Goal: Information Seeking & Learning: Learn about a topic

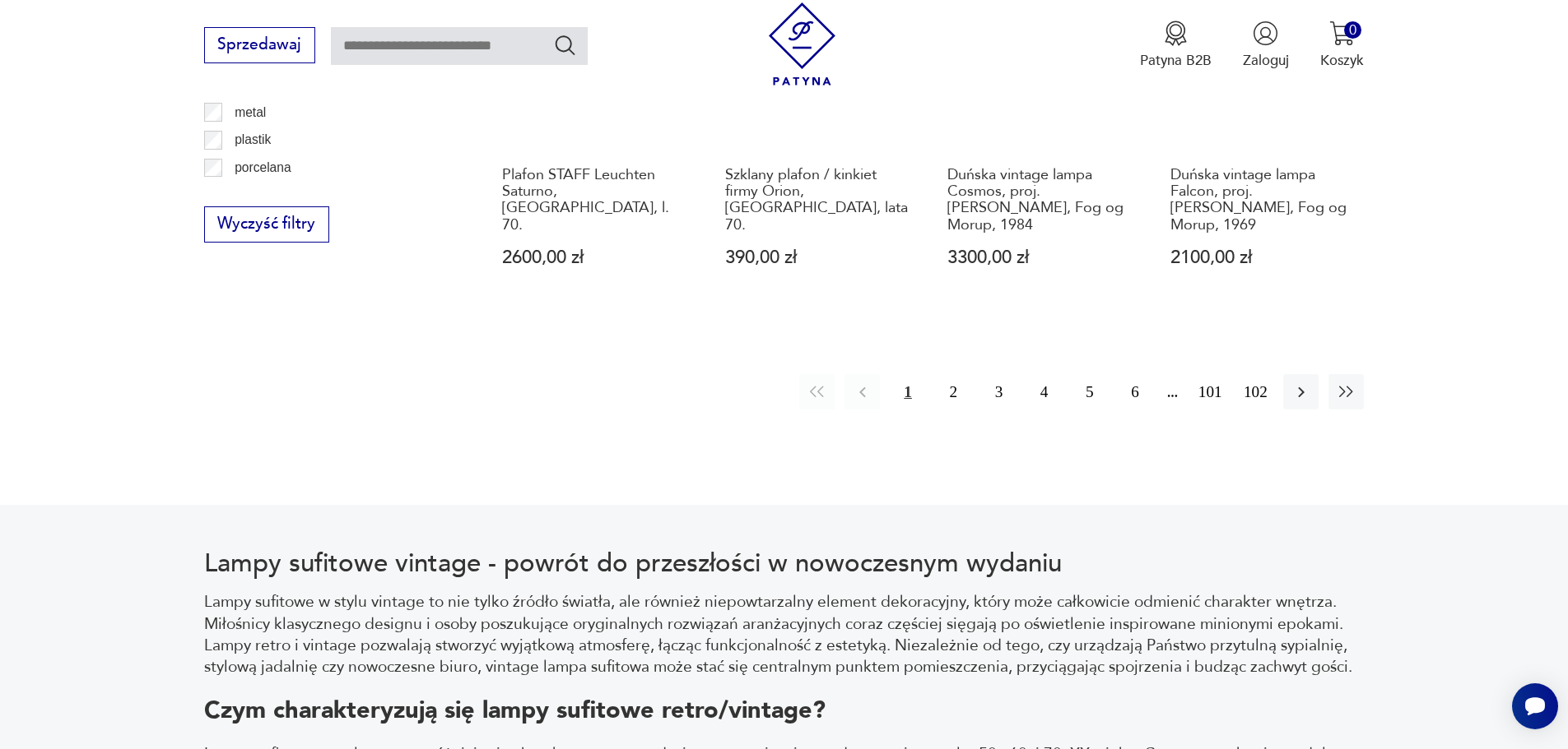
scroll to position [2028, 0]
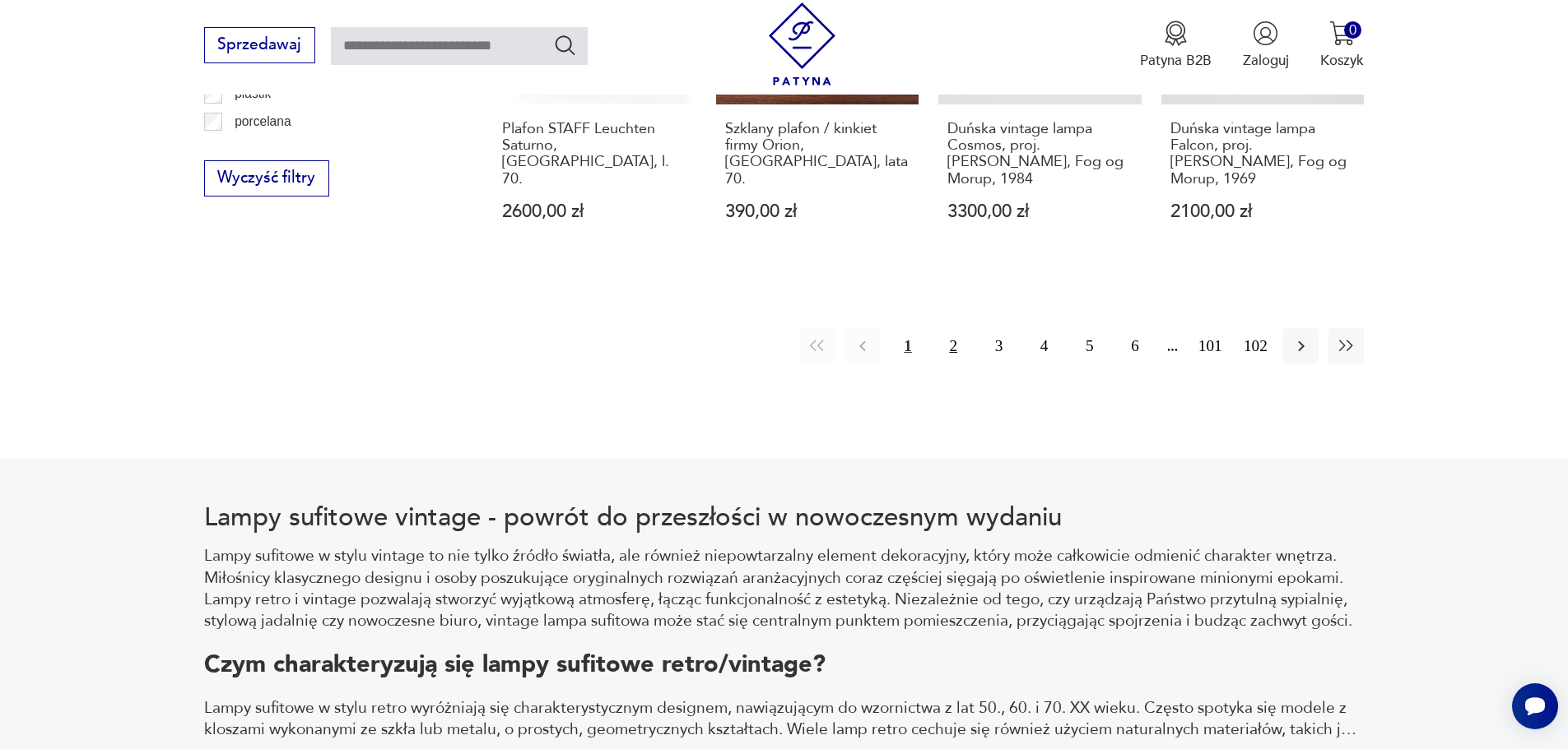
click at [952, 330] on button "2" at bounding box center [953, 345] width 36 height 36
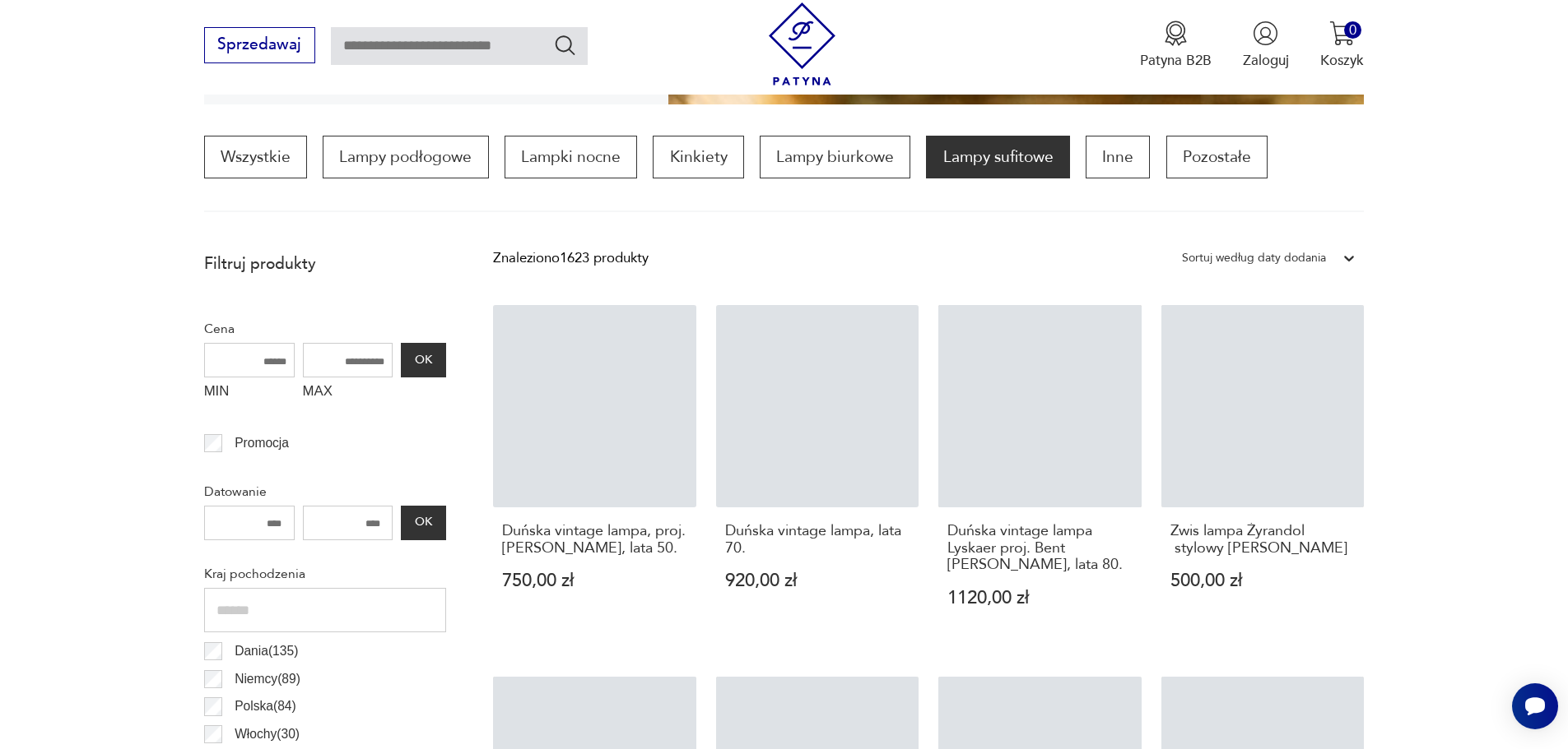
scroll to position [488, 0]
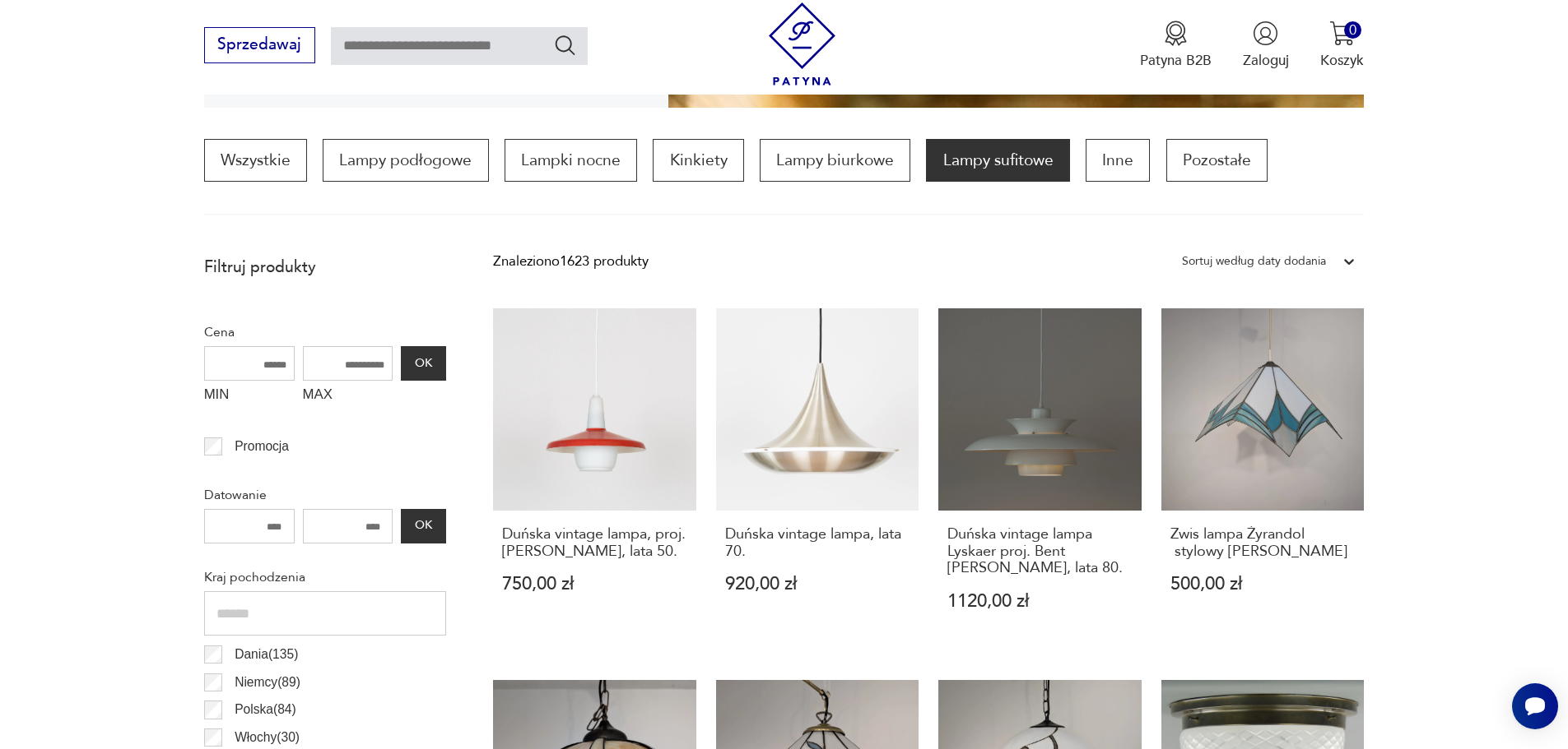
drag, startPoint x: 597, startPoint y: 477, endPoint x: 1532, endPoint y: 415, distance: 937.1
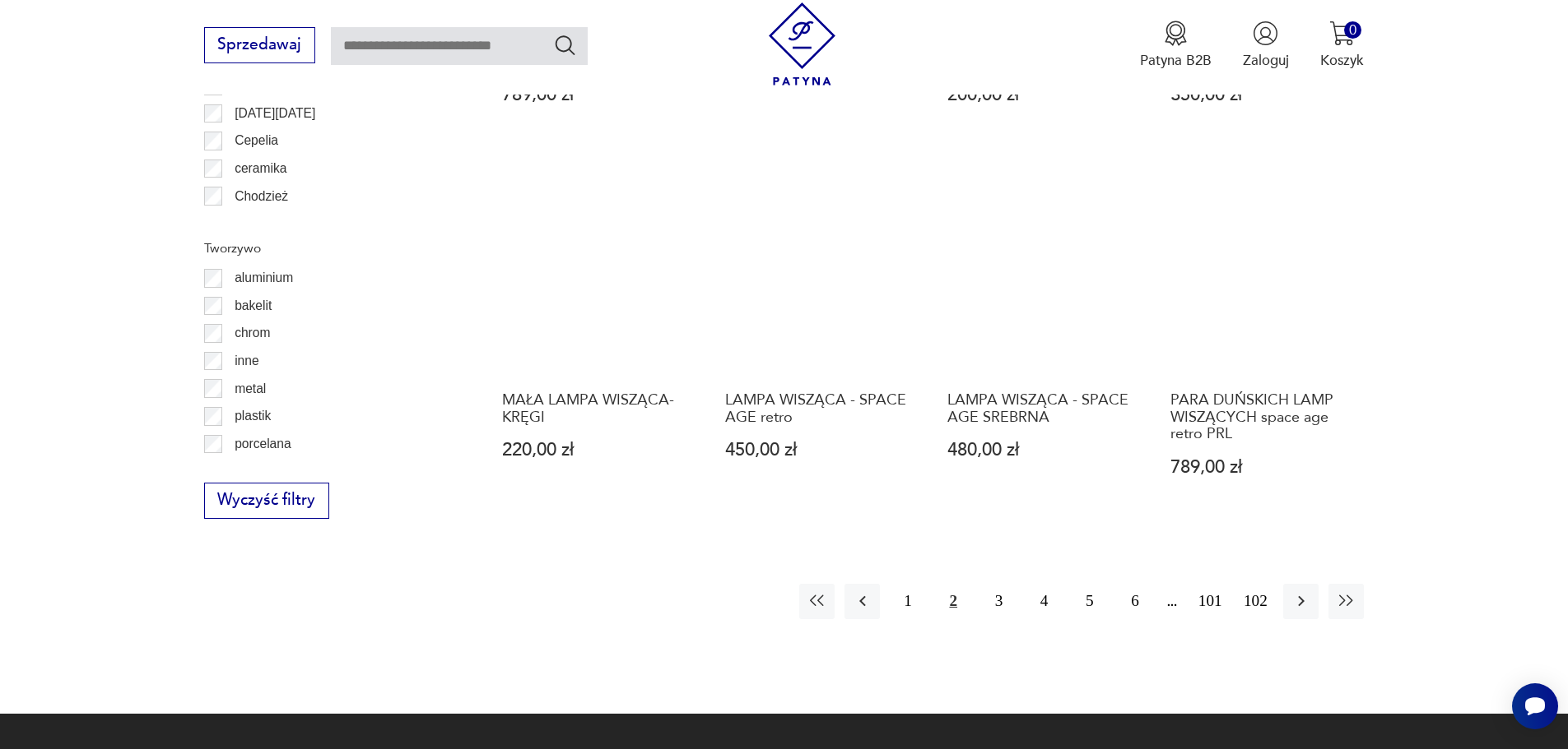
scroll to position [1805, 0]
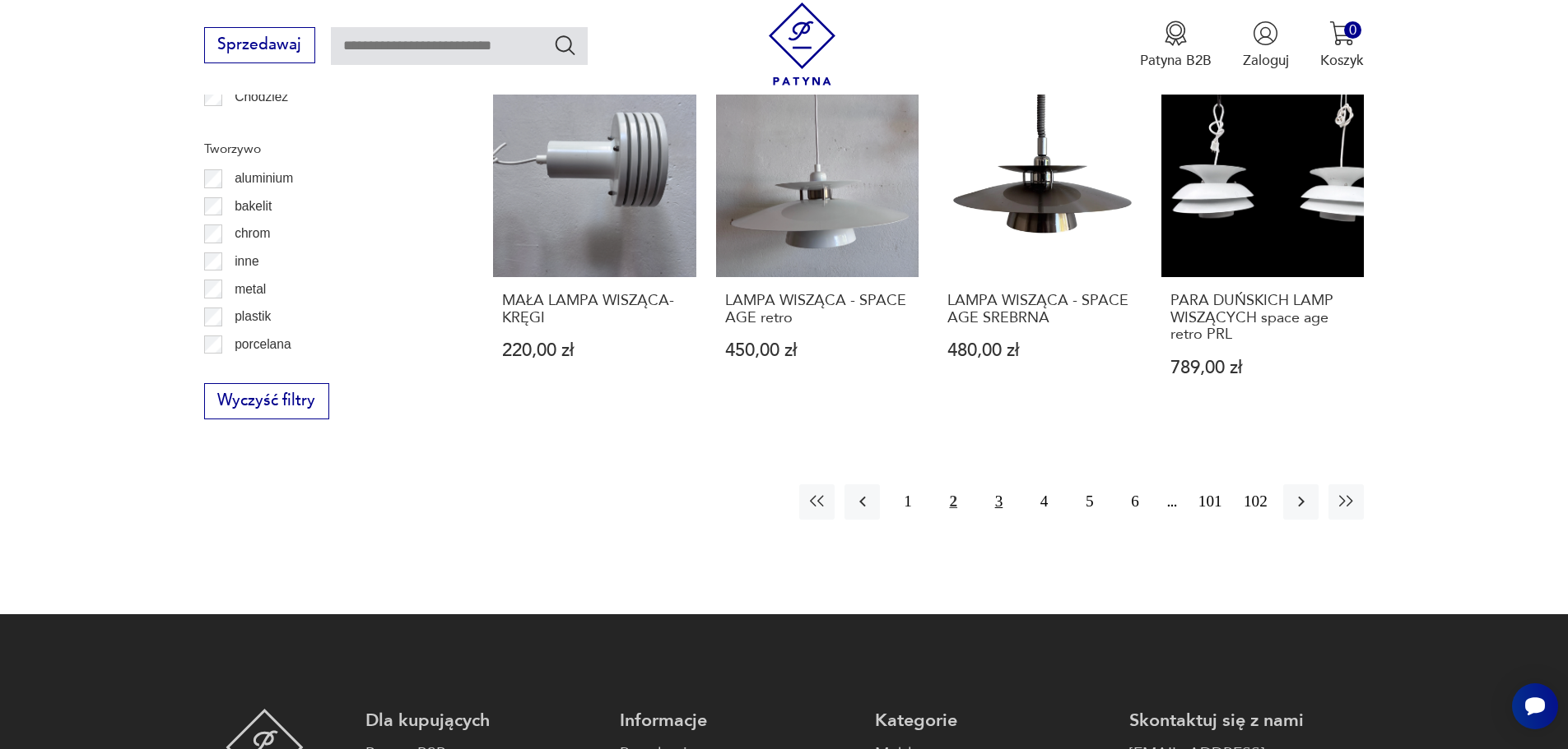
click at [1001, 504] on button "3" at bounding box center [999, 502] width 36 height 36
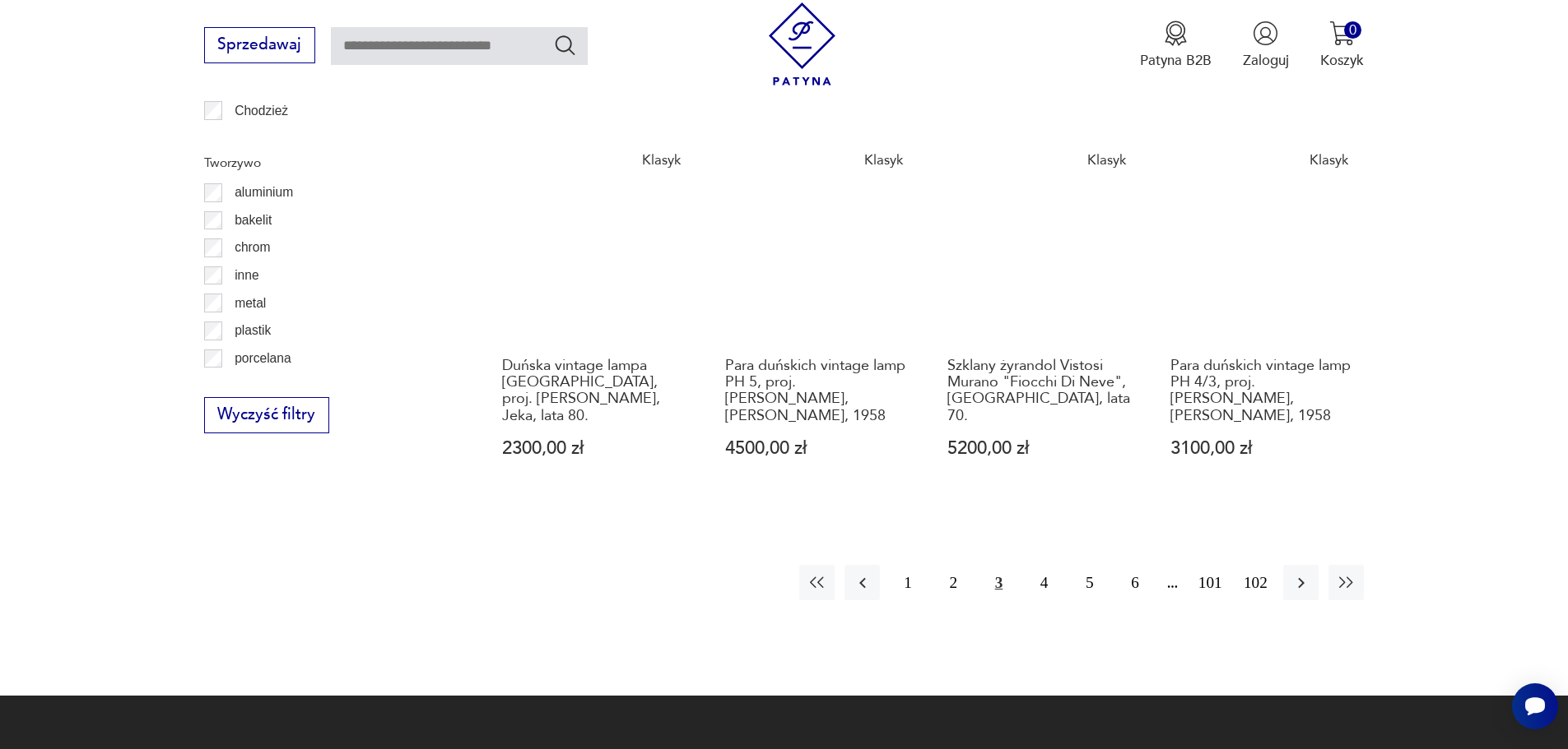
scroll to position [2052, 0]
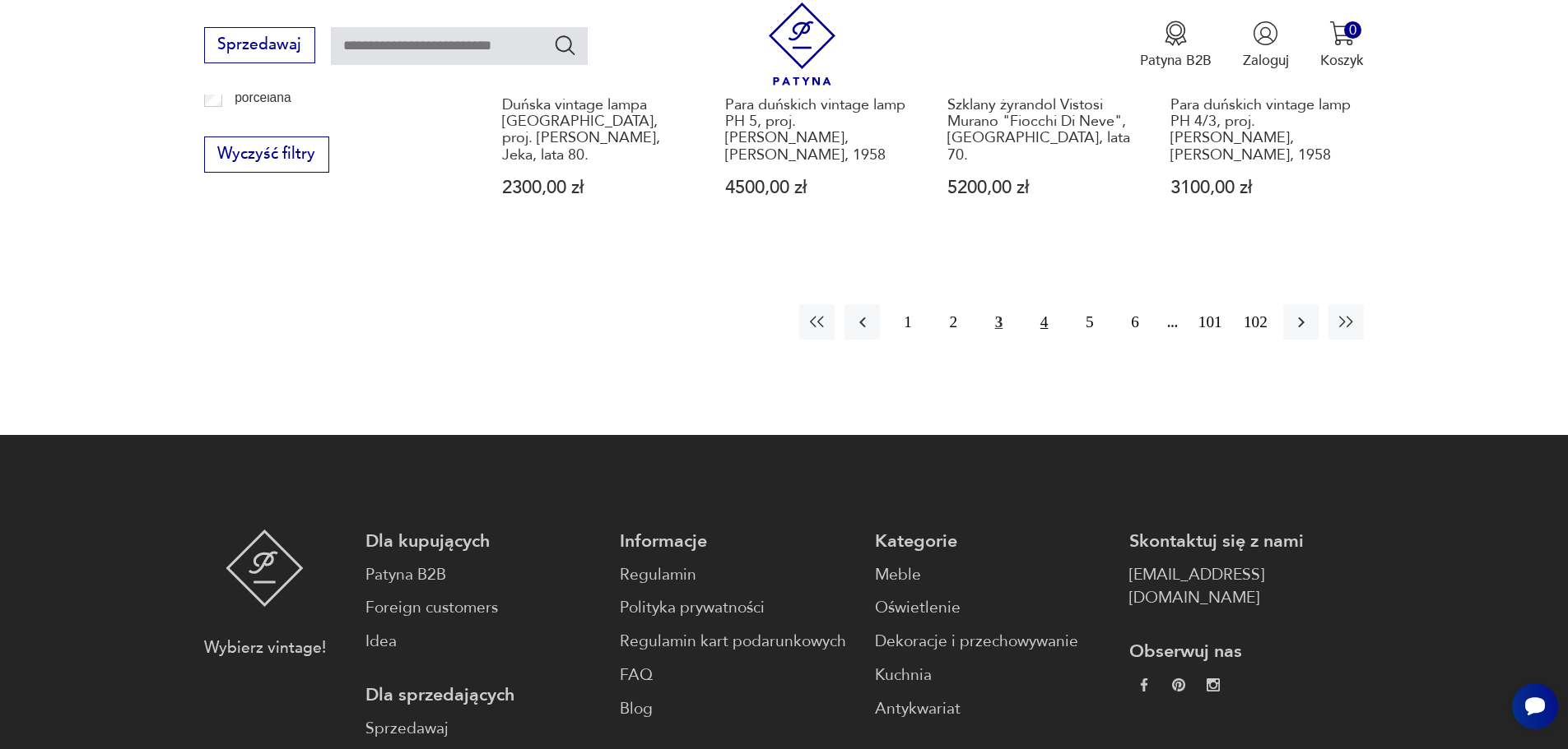
click at [1050, 318] on button "4" at bounding box center [1044, 322] width 36 height 36
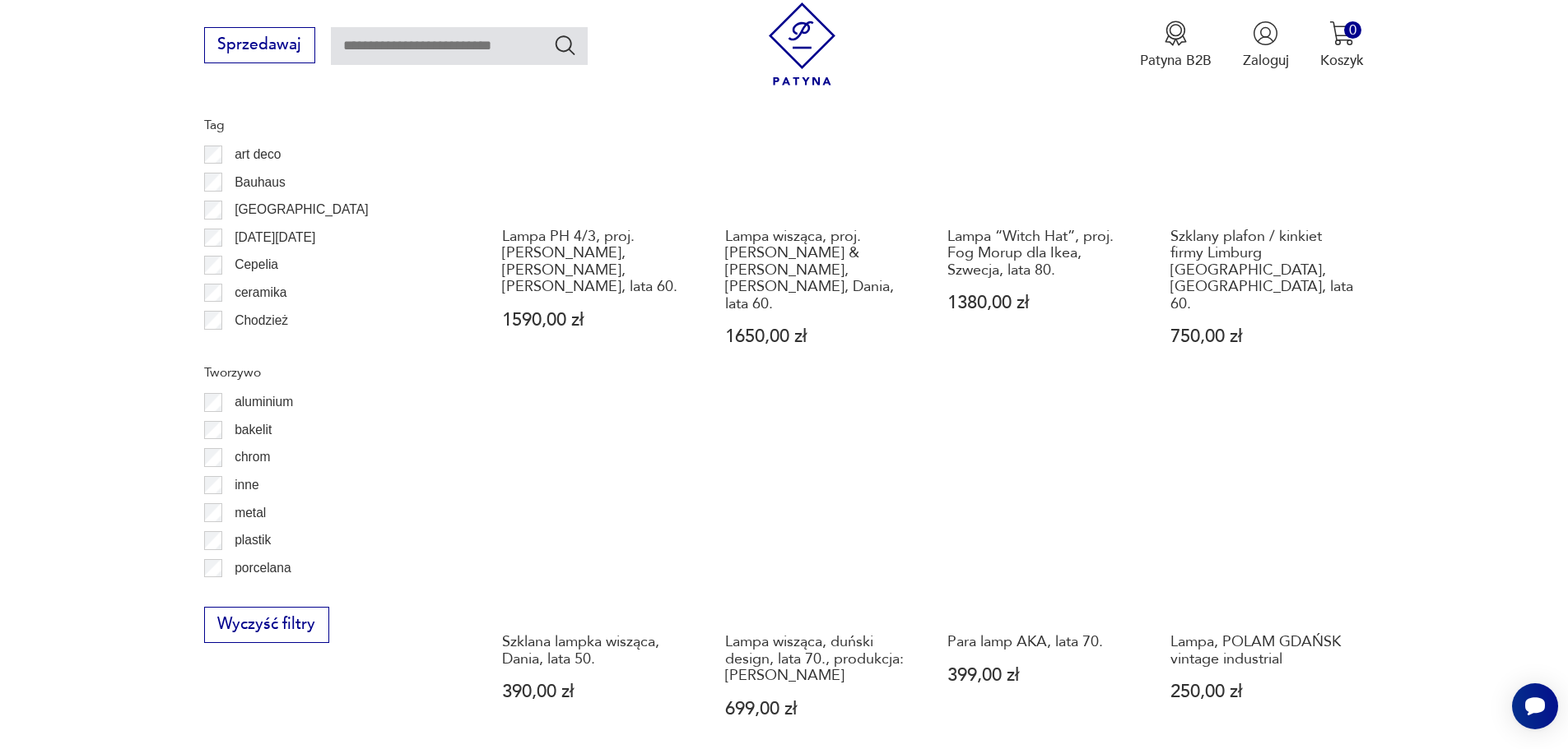
scroll to position [1805, 0]
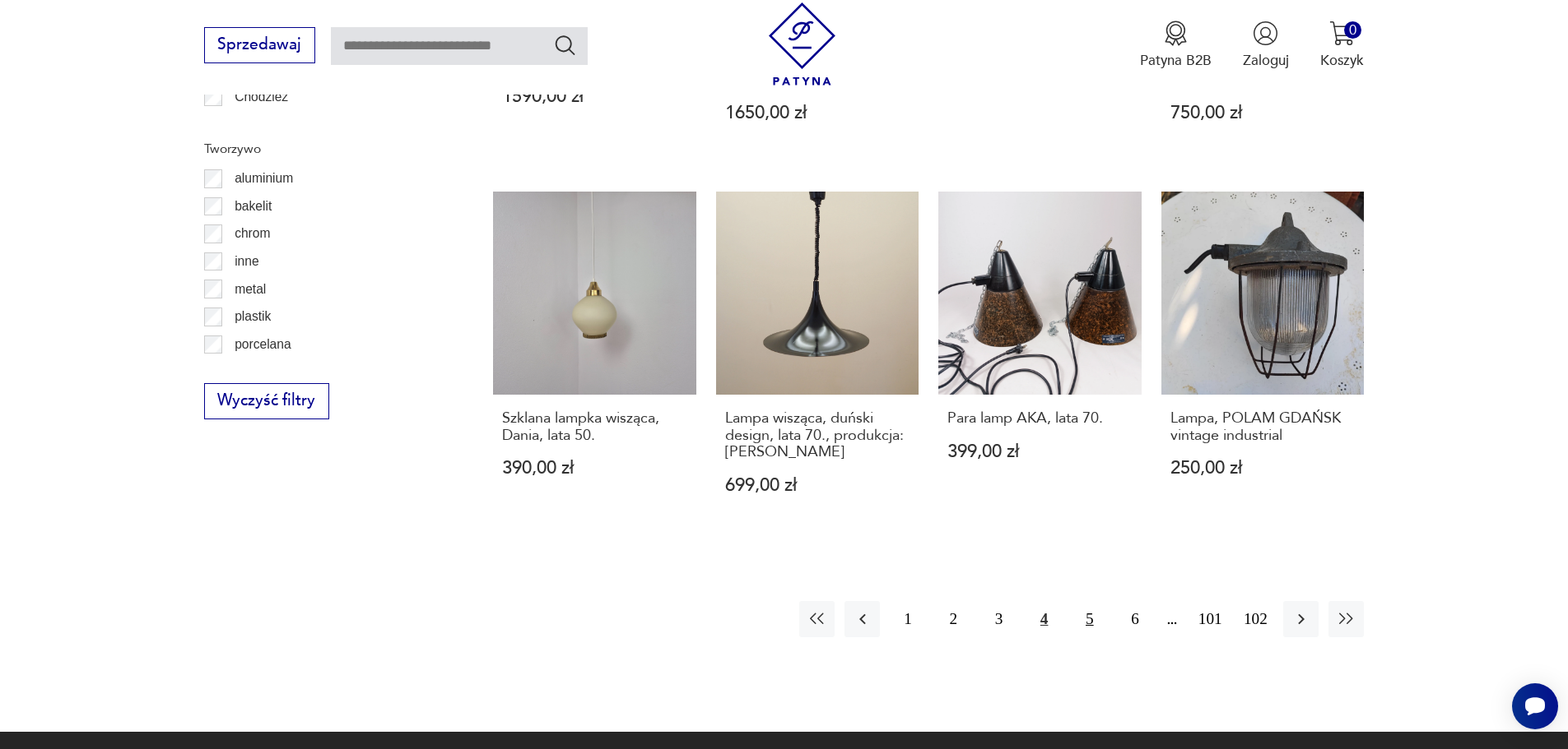
click at [1089, 601] on button "5" at bounding box center [1089, 618] width 36 height 36
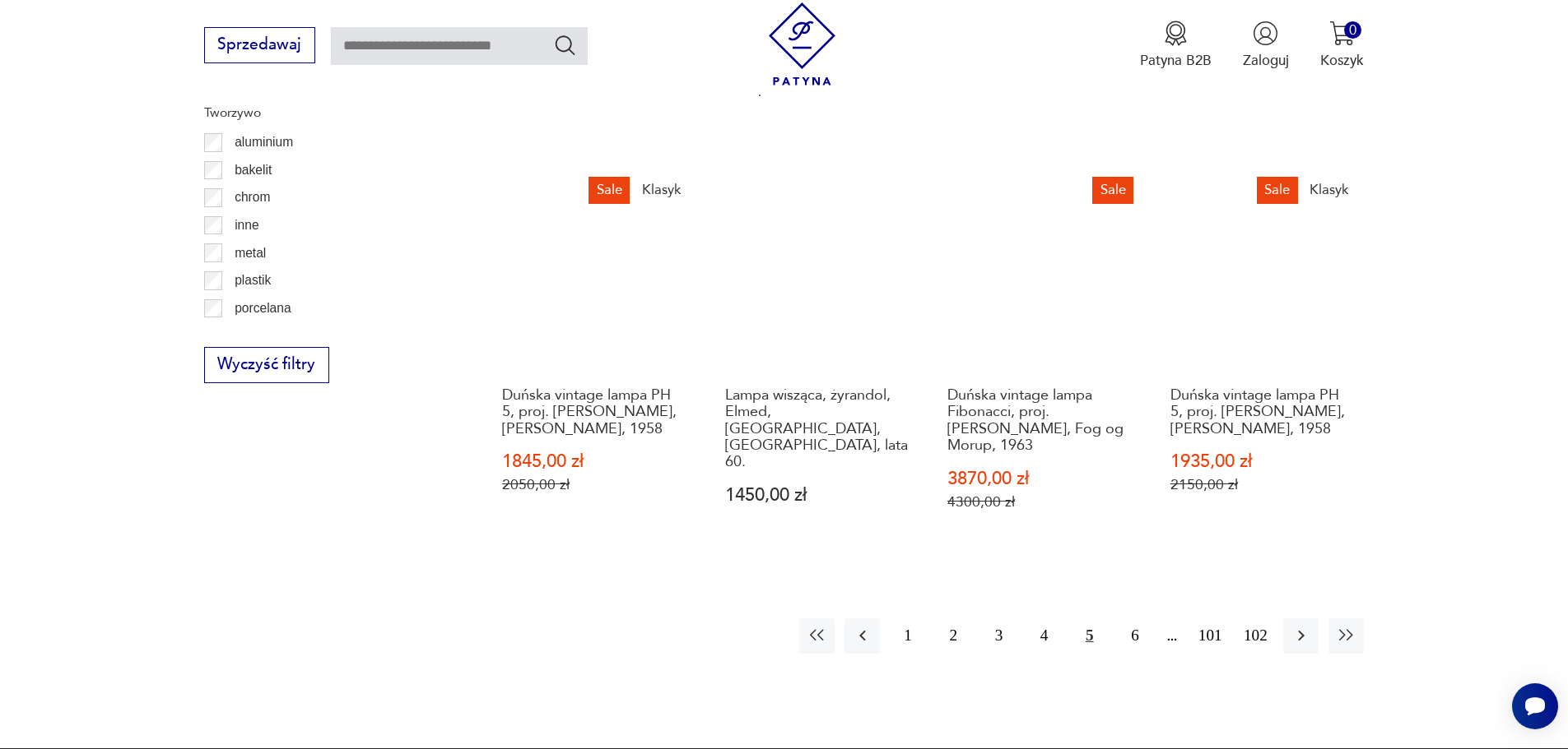
scroll to position [1886, 0]
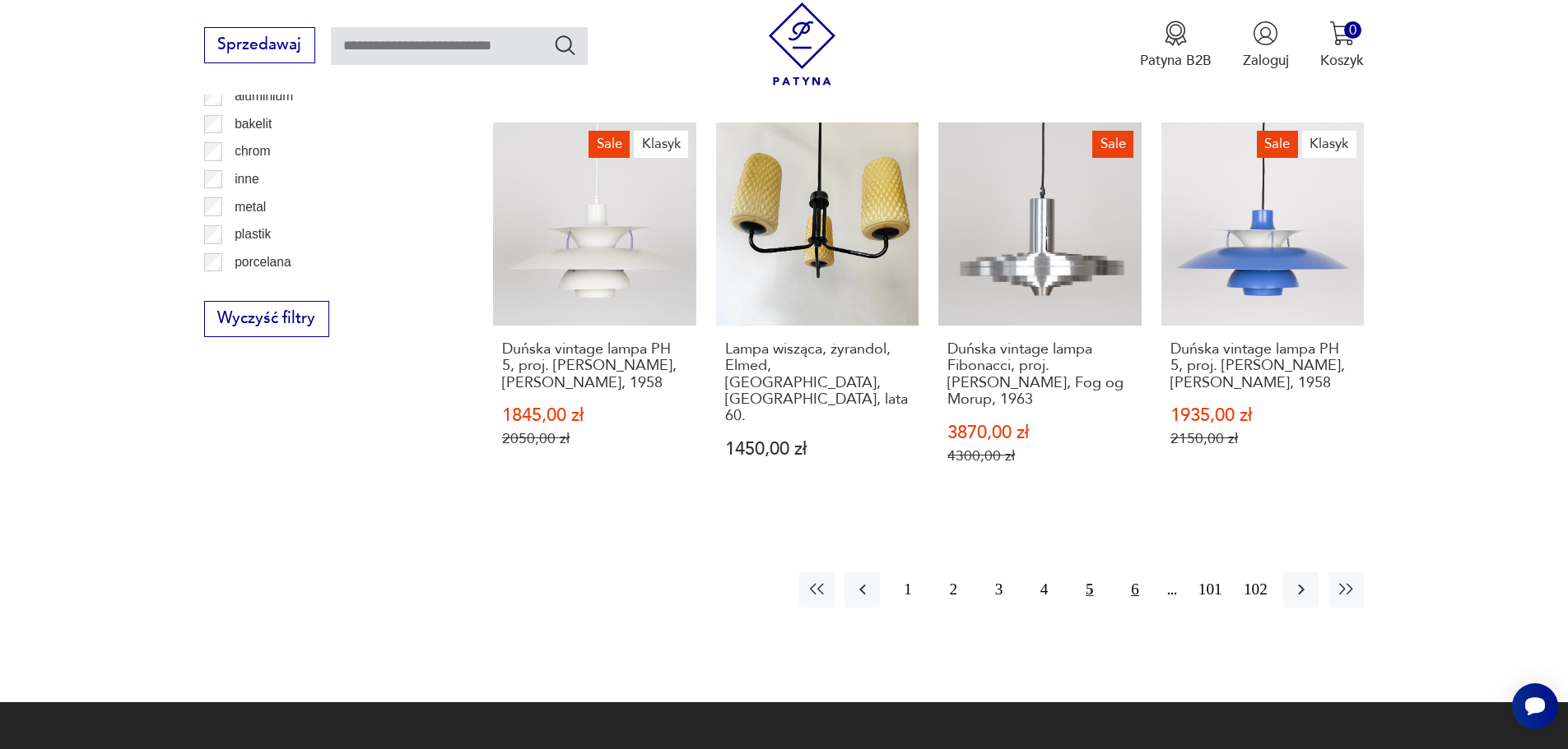
click at [1135, 572] on button "6" at bounding box center [1134, 589] width 36 height 36
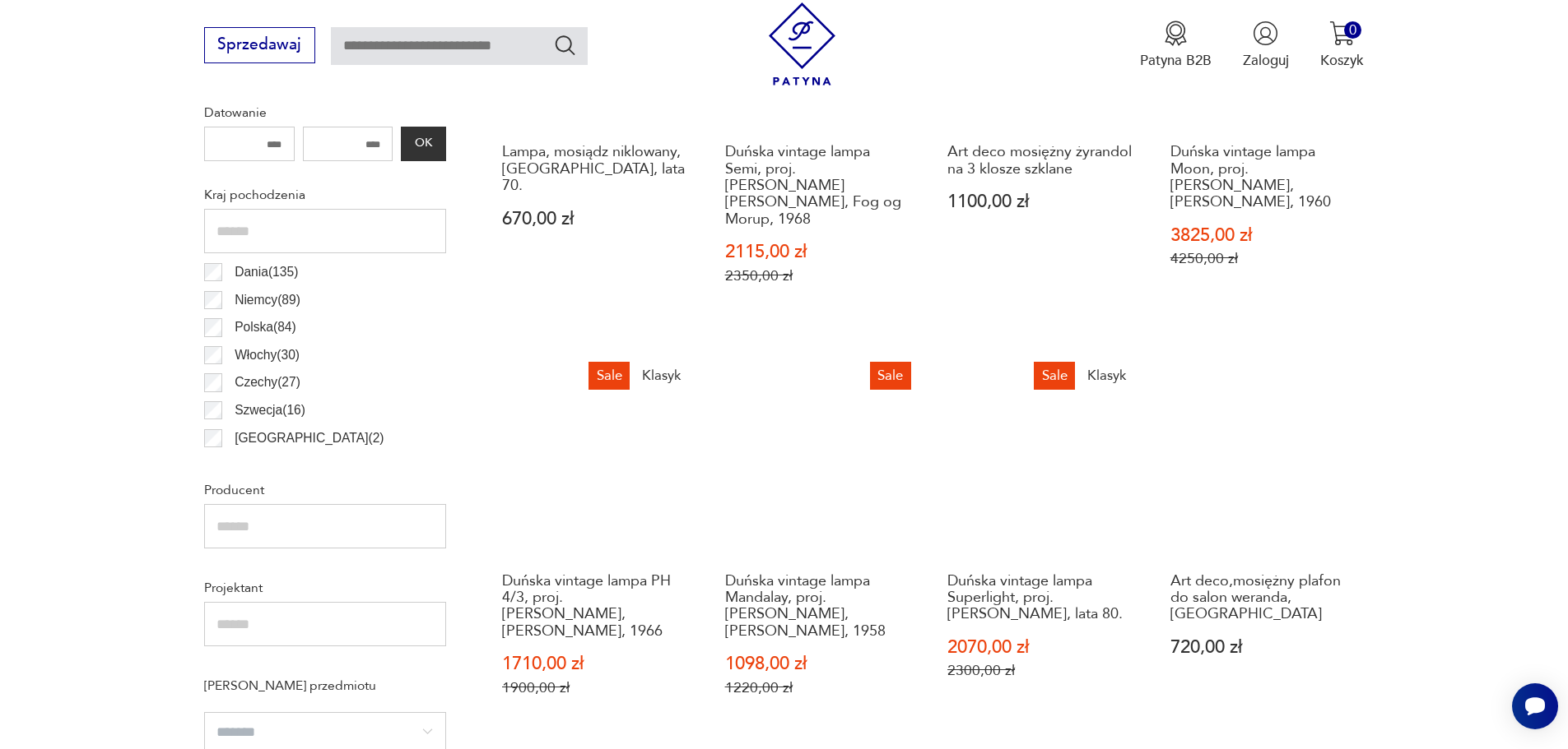
scroll to position [900, 0]
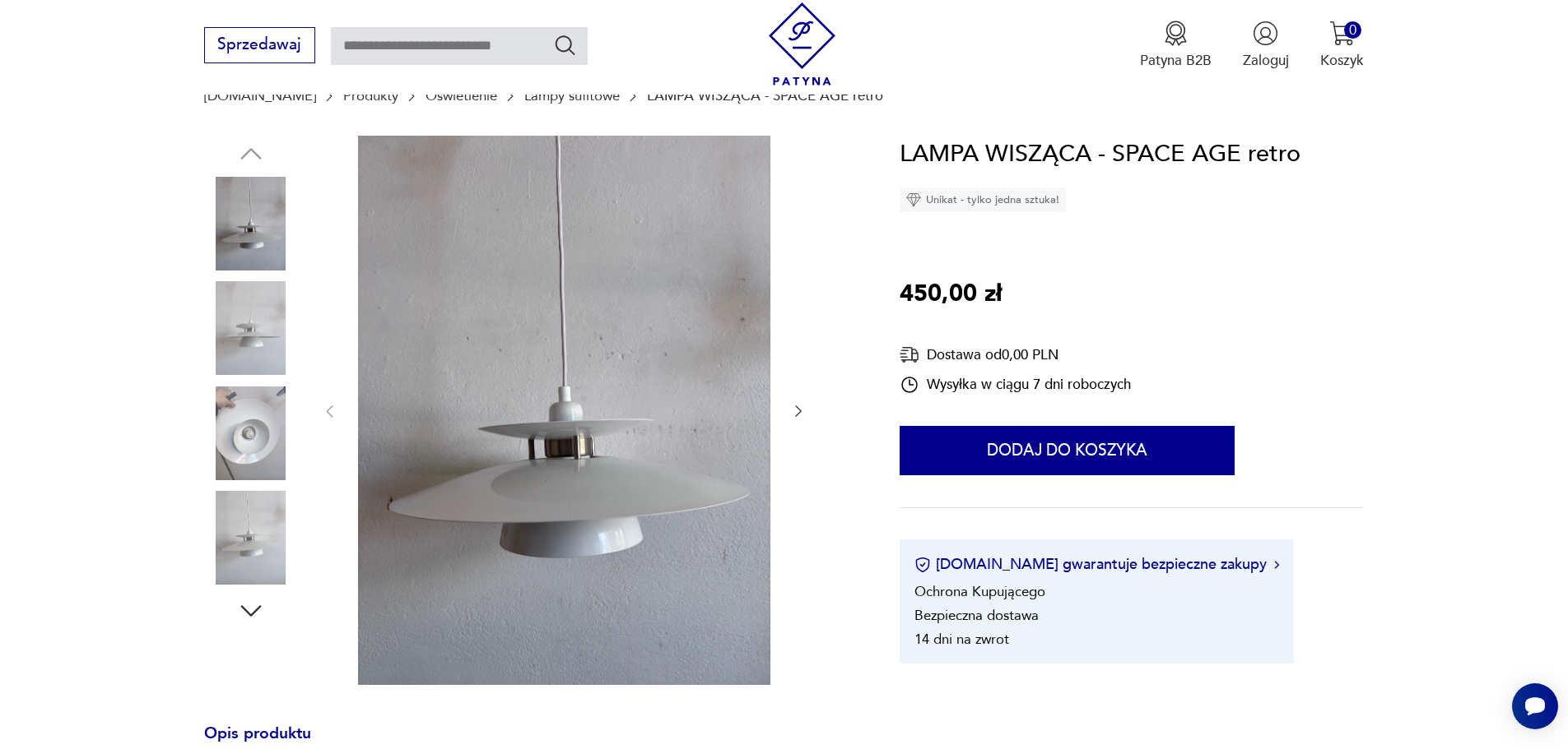
click at [798, 403] on icon "button" at bounding box center [797, 411] width 16 height 16
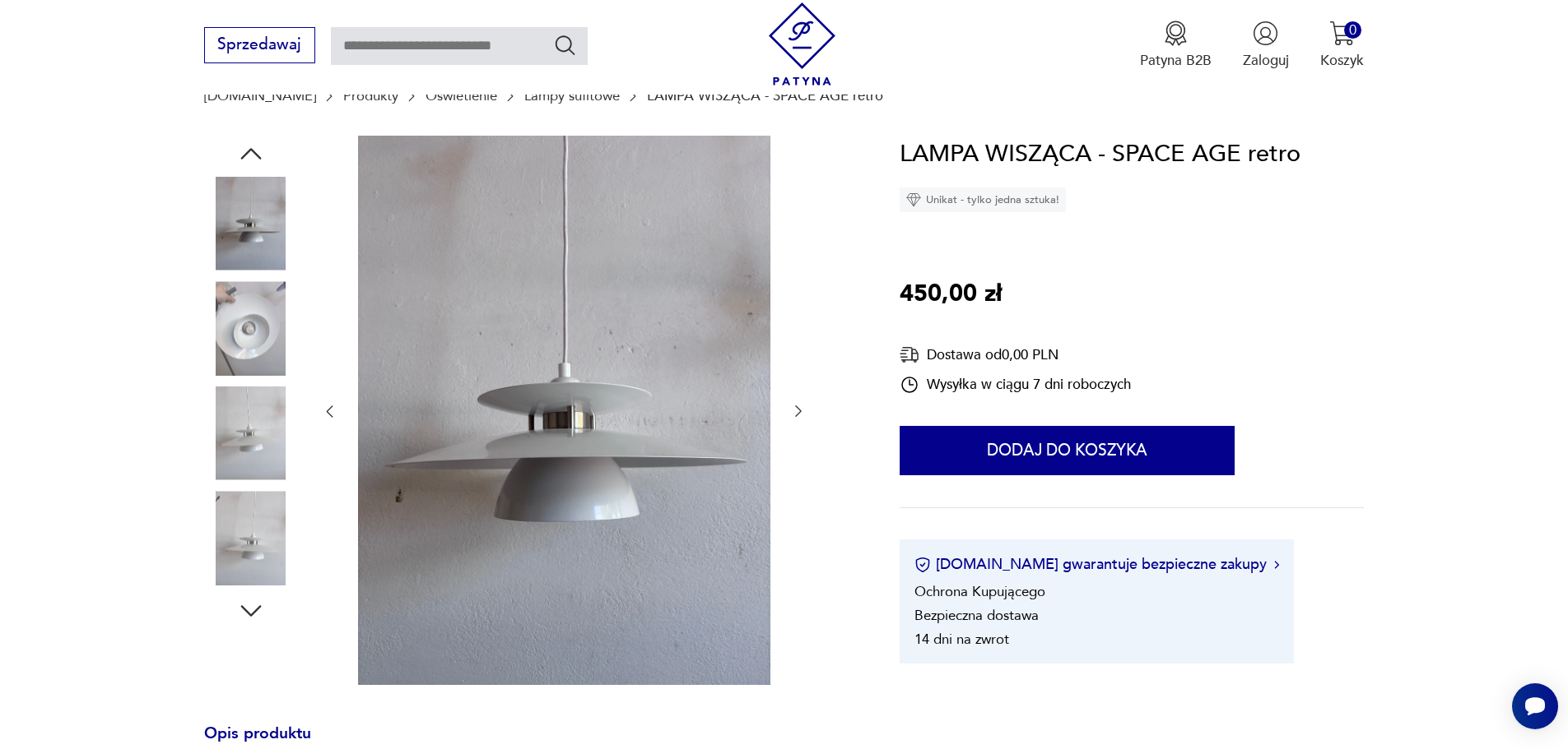
click at [798, 403] on icon "button" at bounding box center [797, 411] width 16 height 16
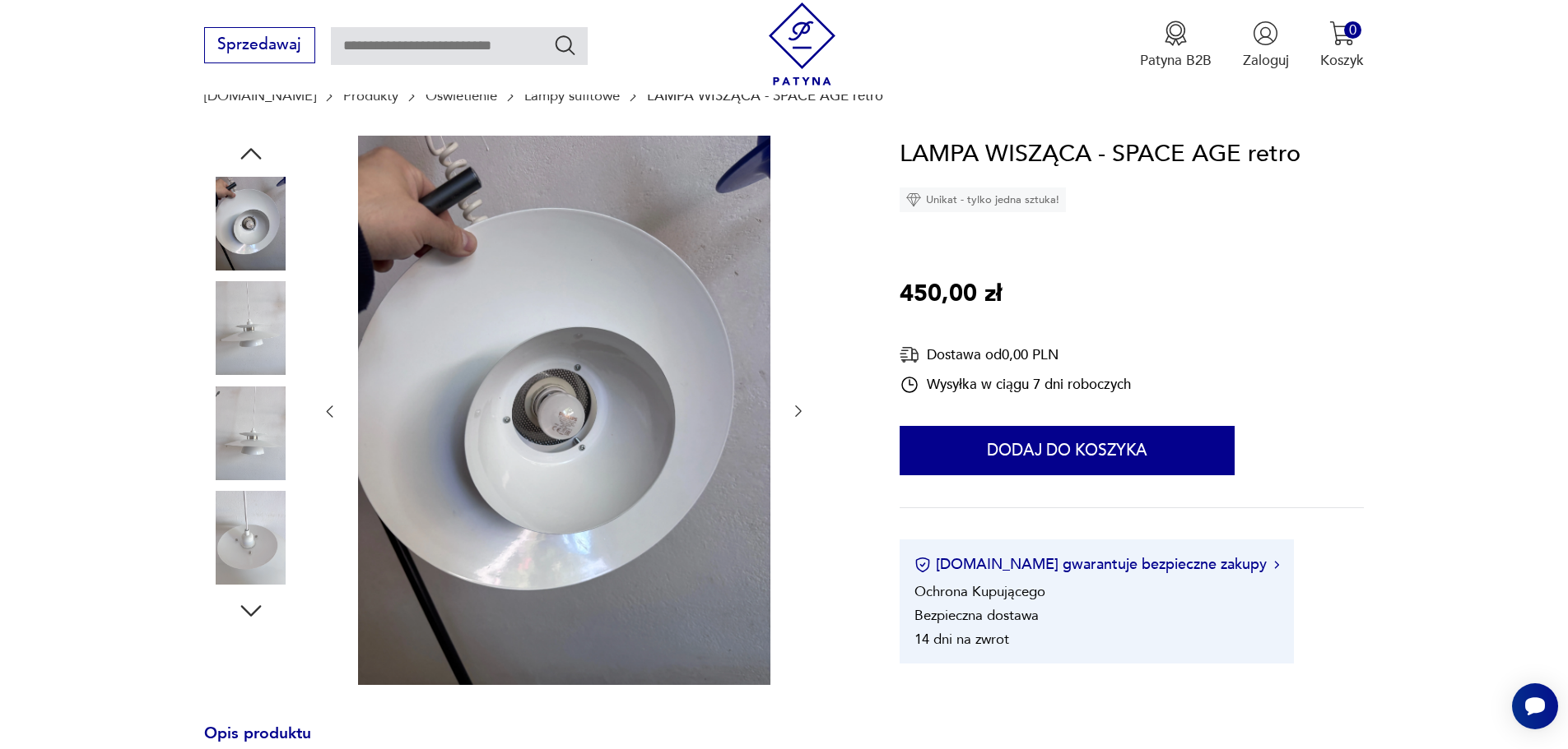
click at [798, 403] on icon "button" at bounding box center [797, 411] width 16 height 16
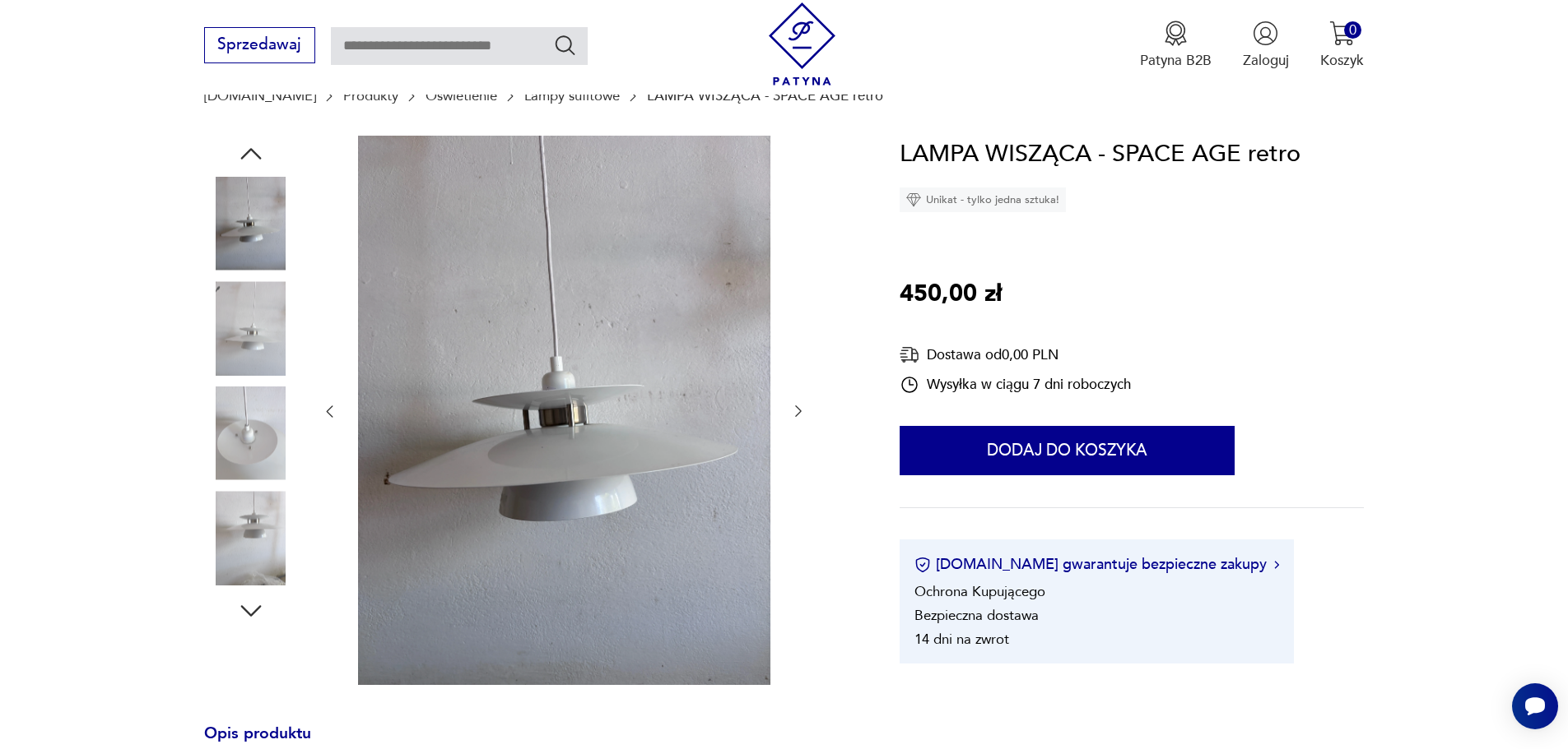
click at [798, 403] on icon "button" at bounding box center [797, 411] width 16 height 16
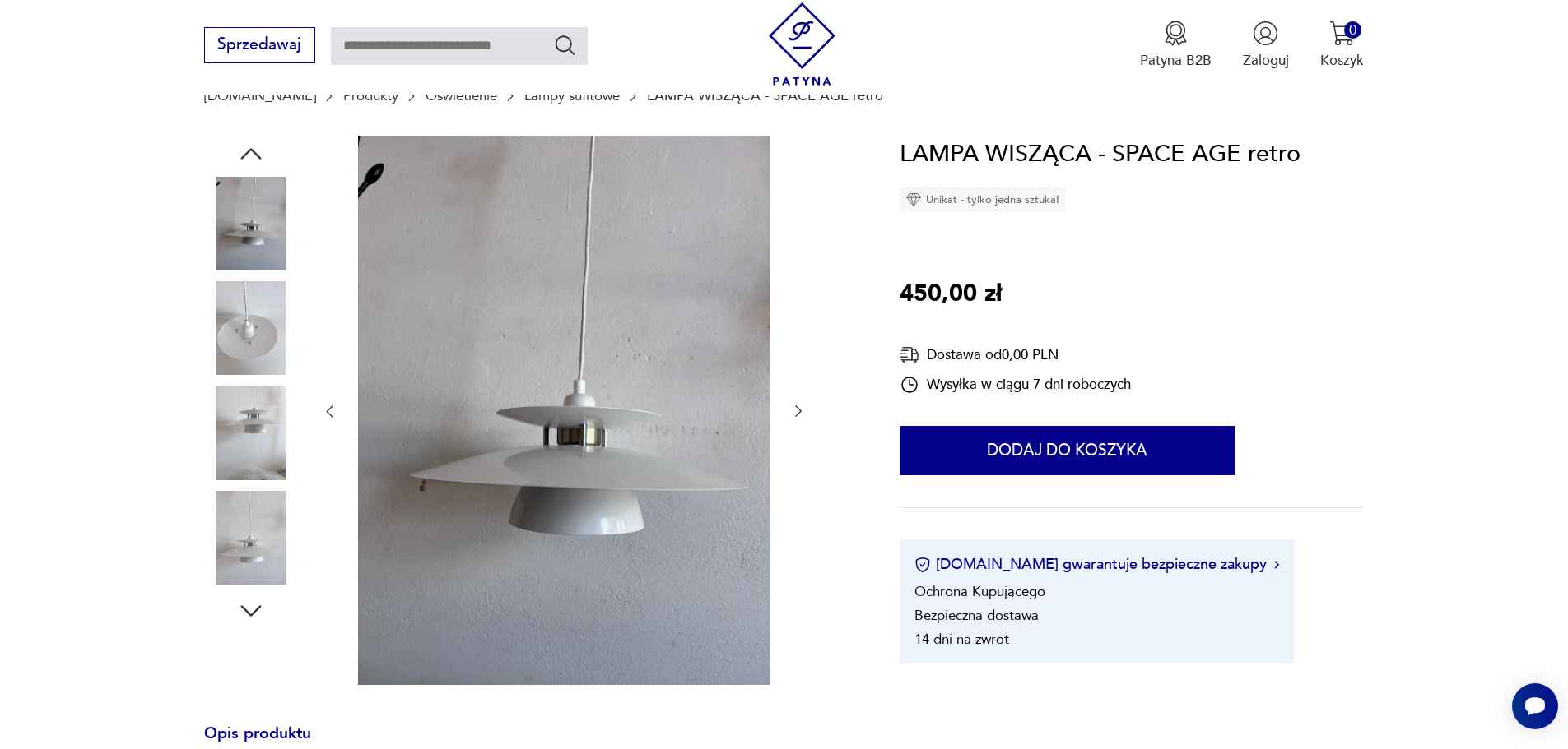
click at [798, 403] on icon "button" at bounding box center [797, 411] width 16 height 16
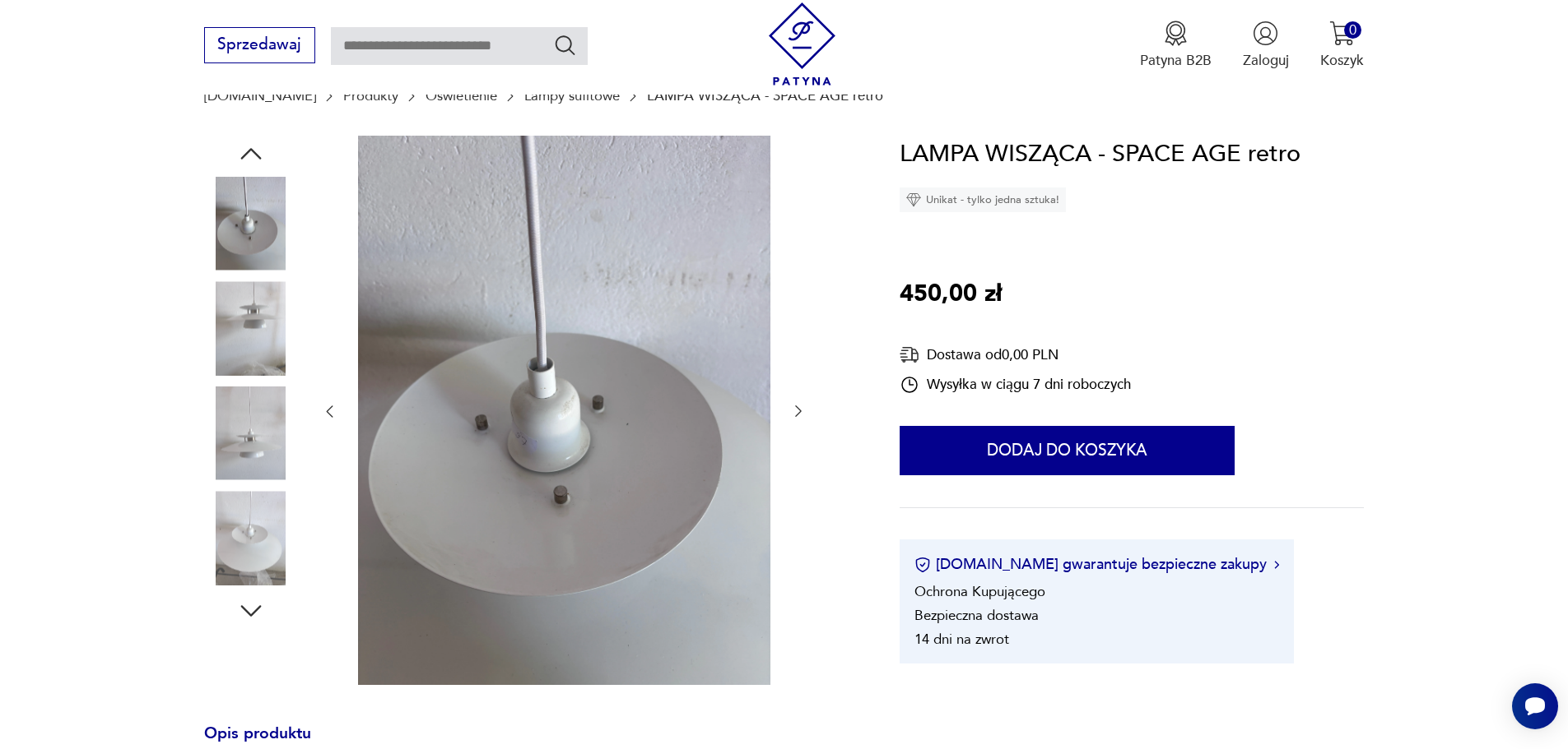
click at [798, 403] on icon "button" at bounding box center [797, 411] width 16 height 16
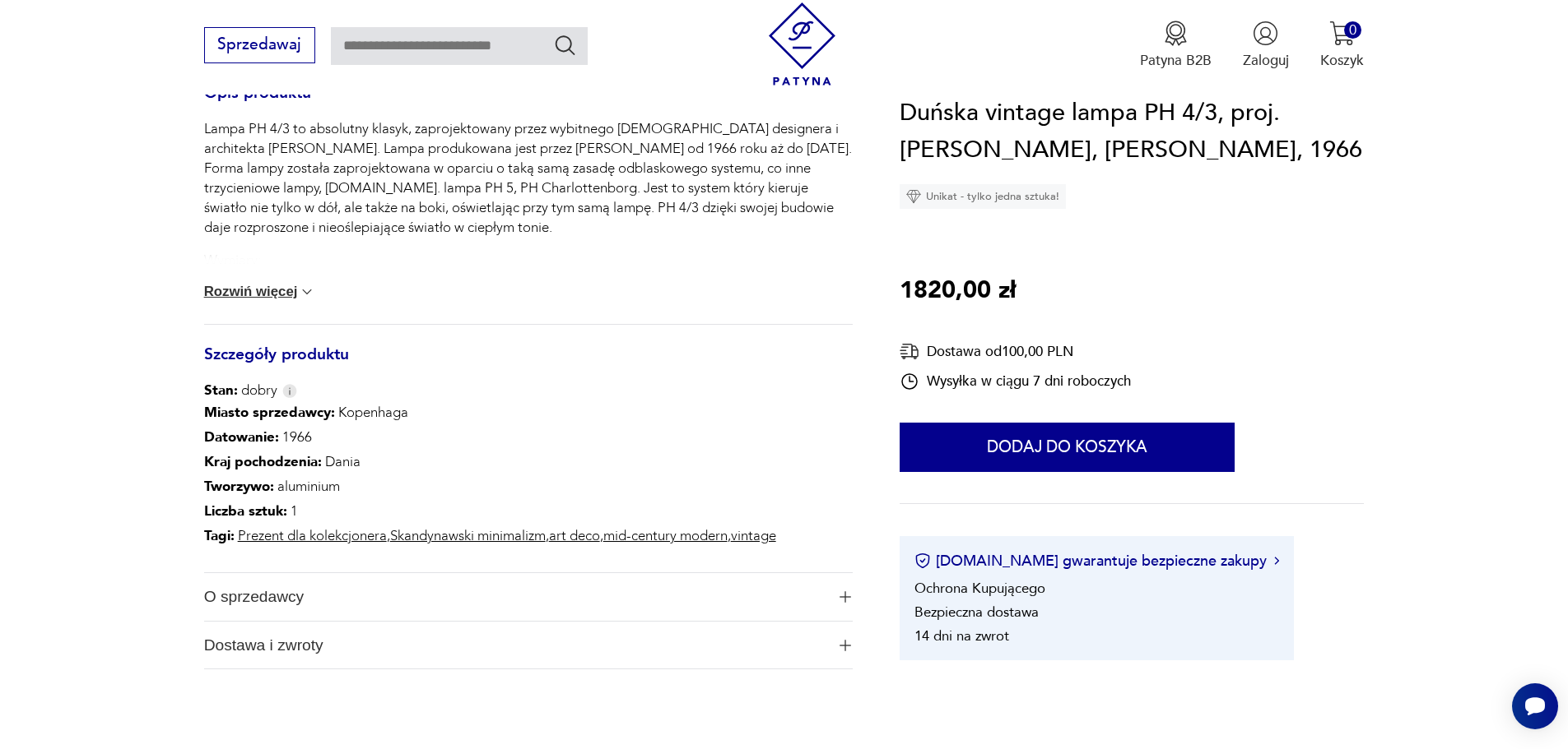
scroll to position [740, 0]
click at [308, 292] on img at bounding box center [307, 290] width 16 height 16
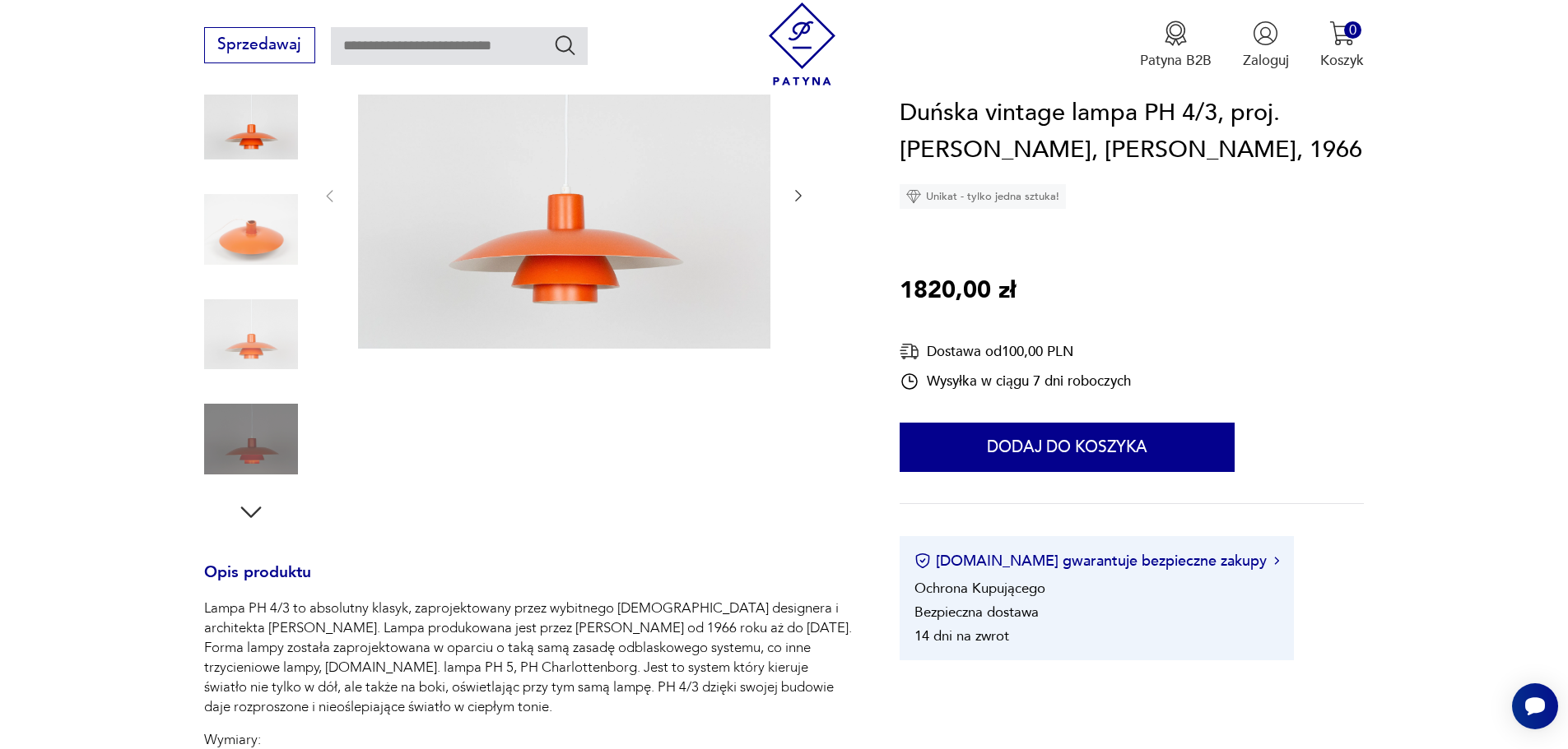
scroll to position [164, 0]
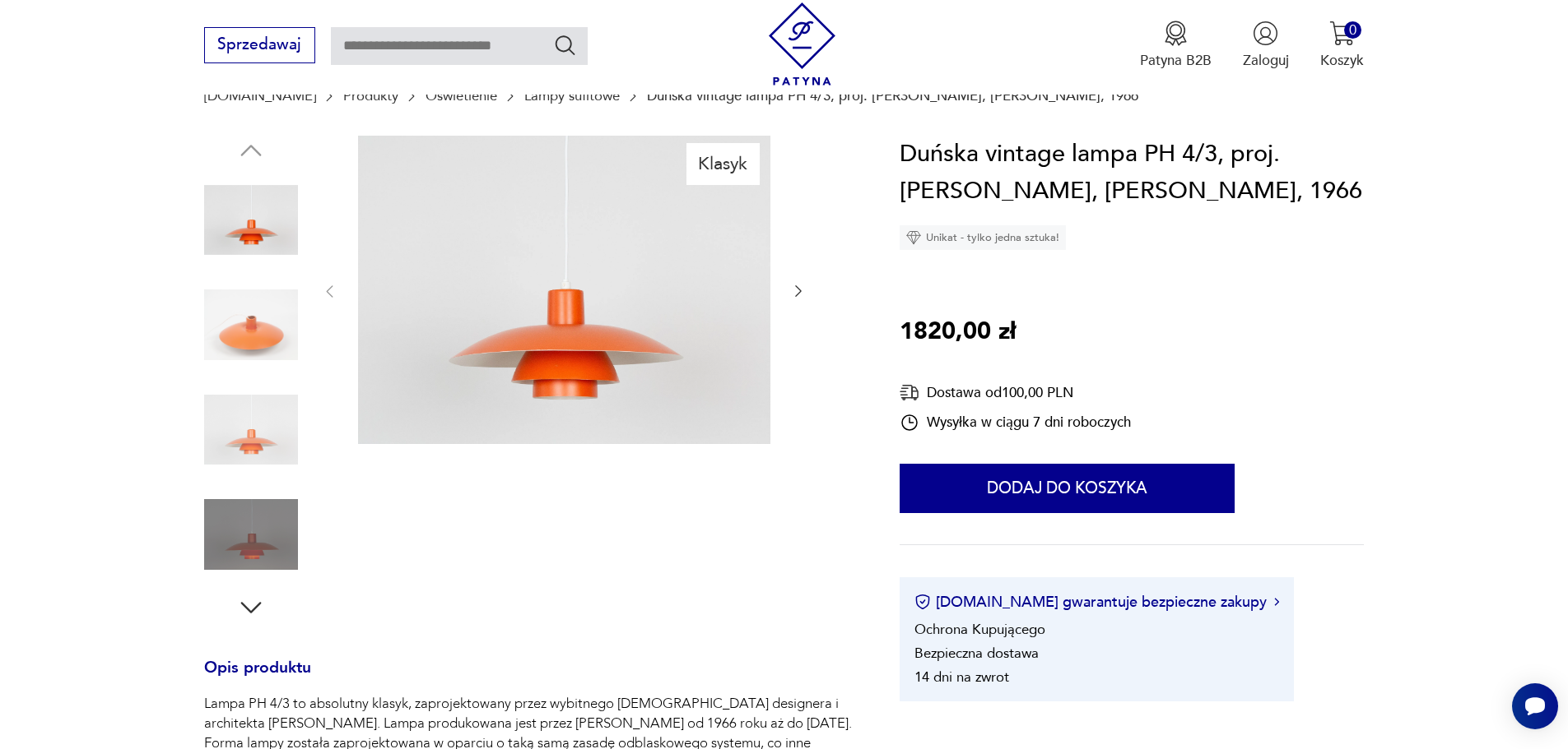
click at [800, 299] on icon "button" at bounding box center [797, 290] width 16 height 16
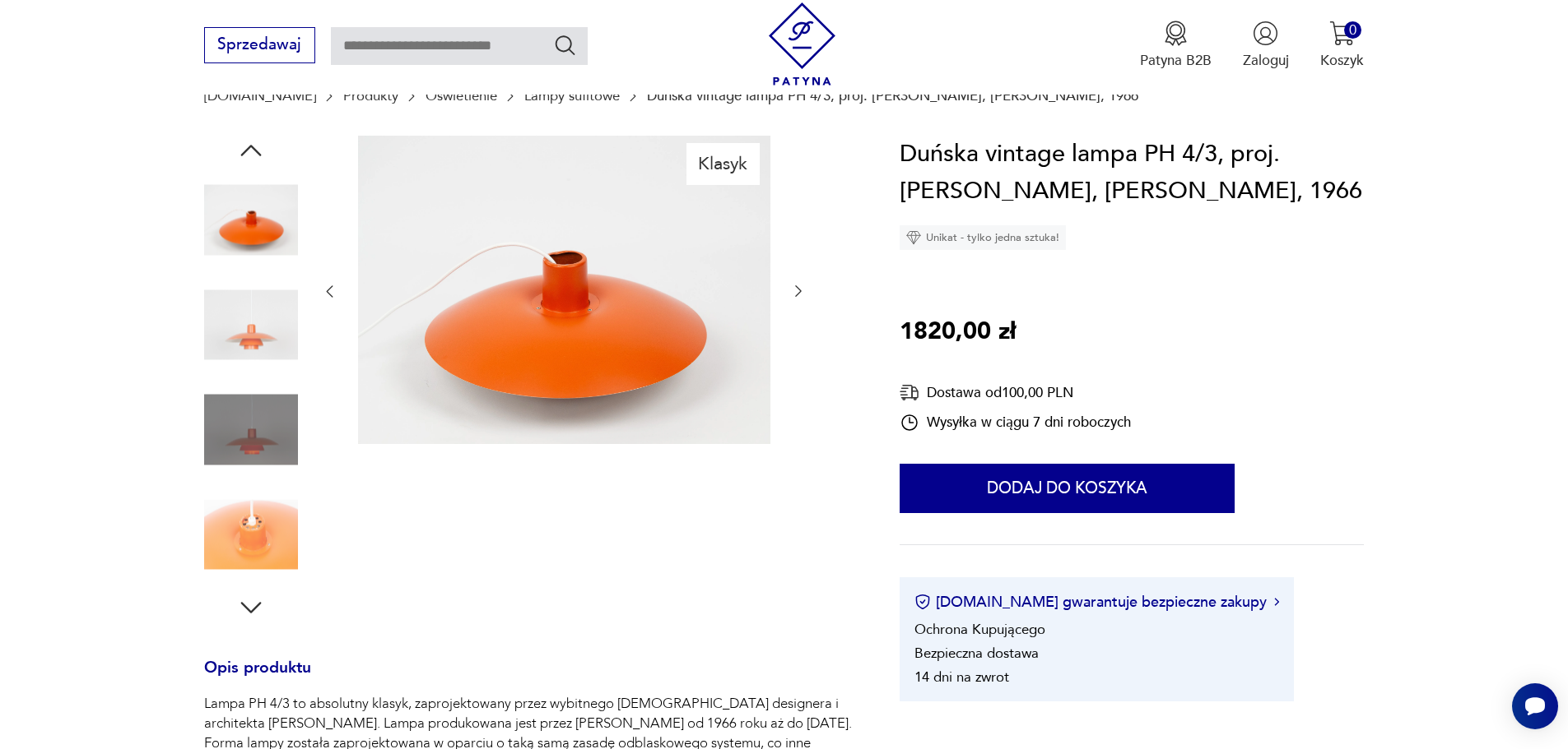
click at [798, 292] on icon "button" at bounding box center [797, 290] width 16 height 16
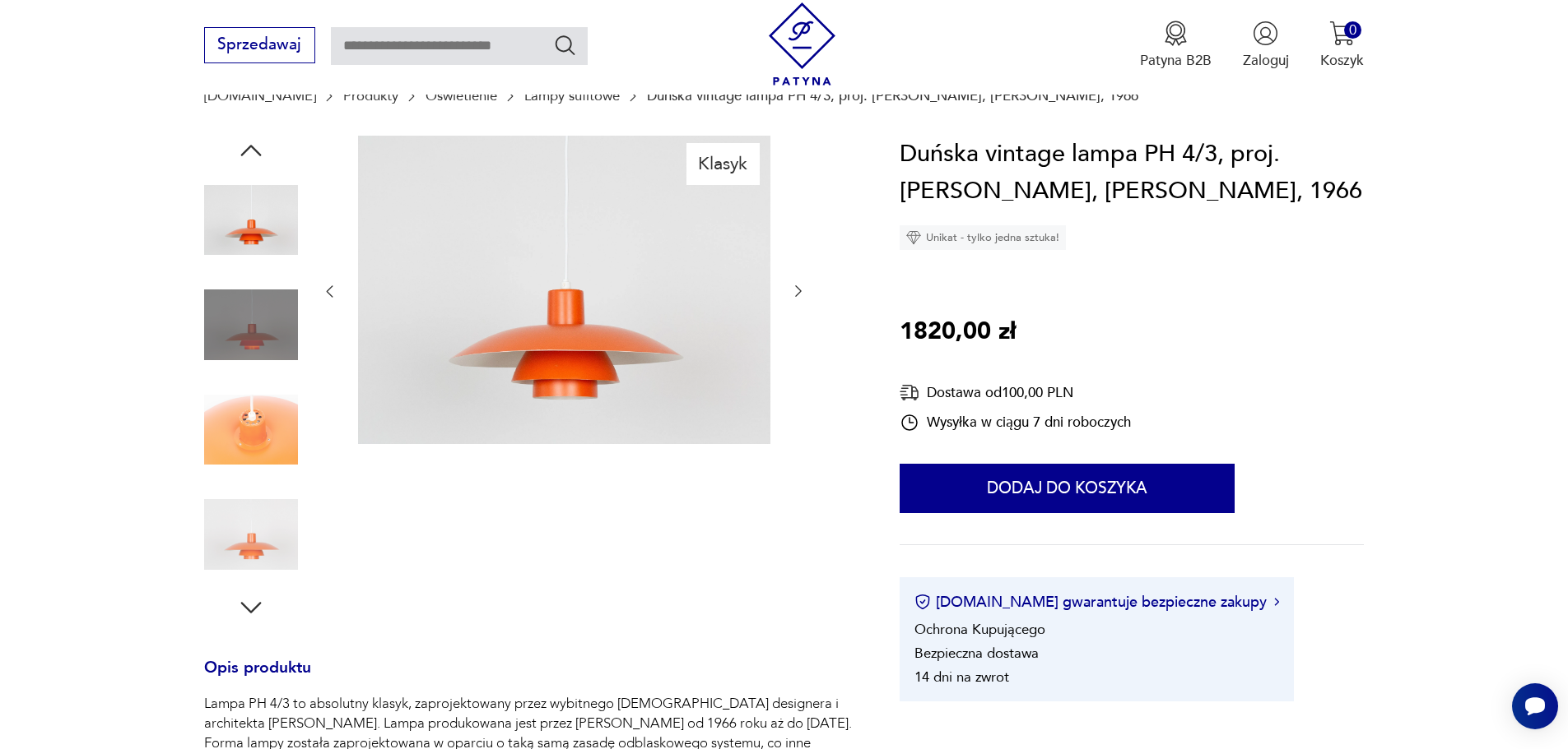
click at [797, 292] on icon "button" at bounding box center [797, 290] width 16 height 16
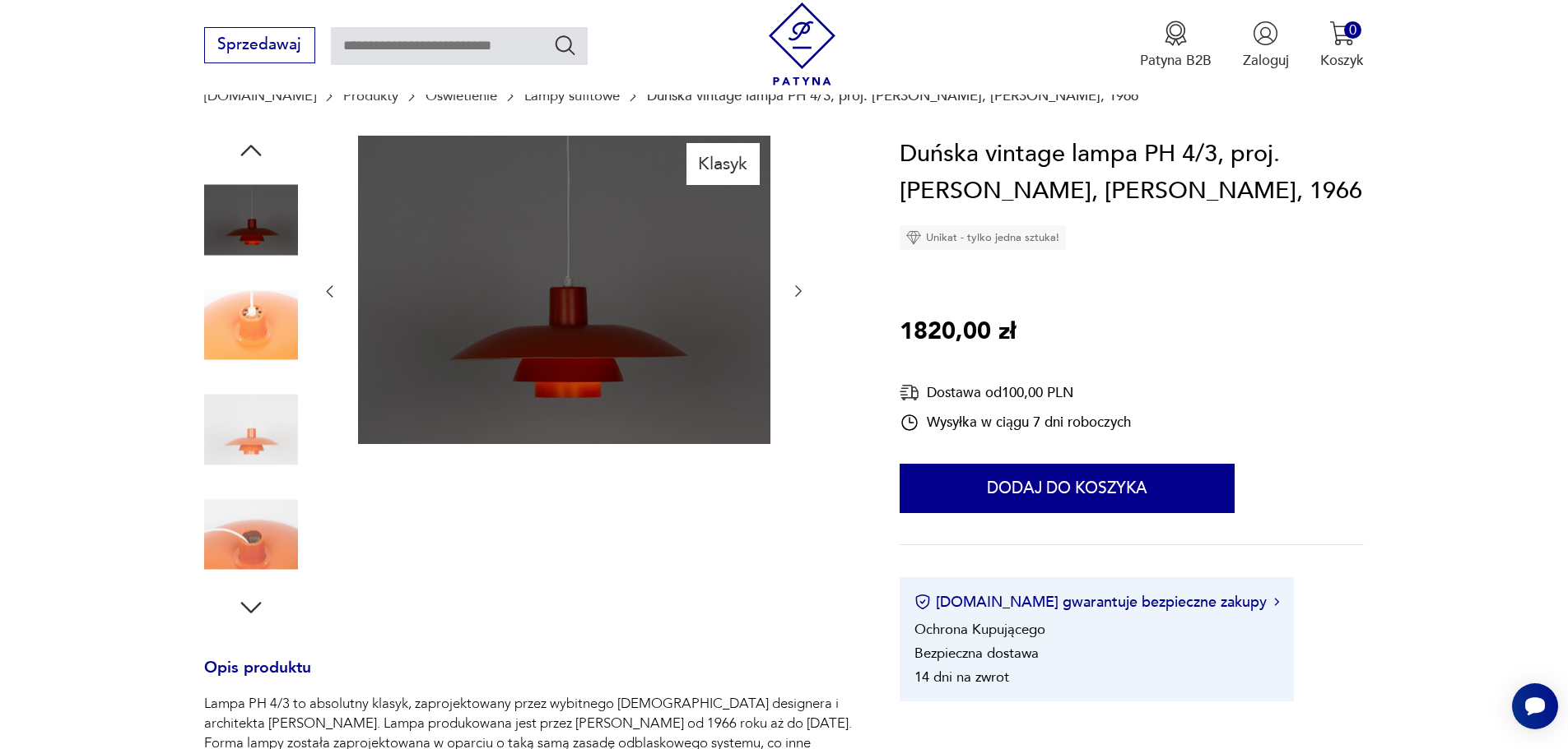
click at [797, 292] on icon "button" at bounding box center [797, 290] width 16 height 16
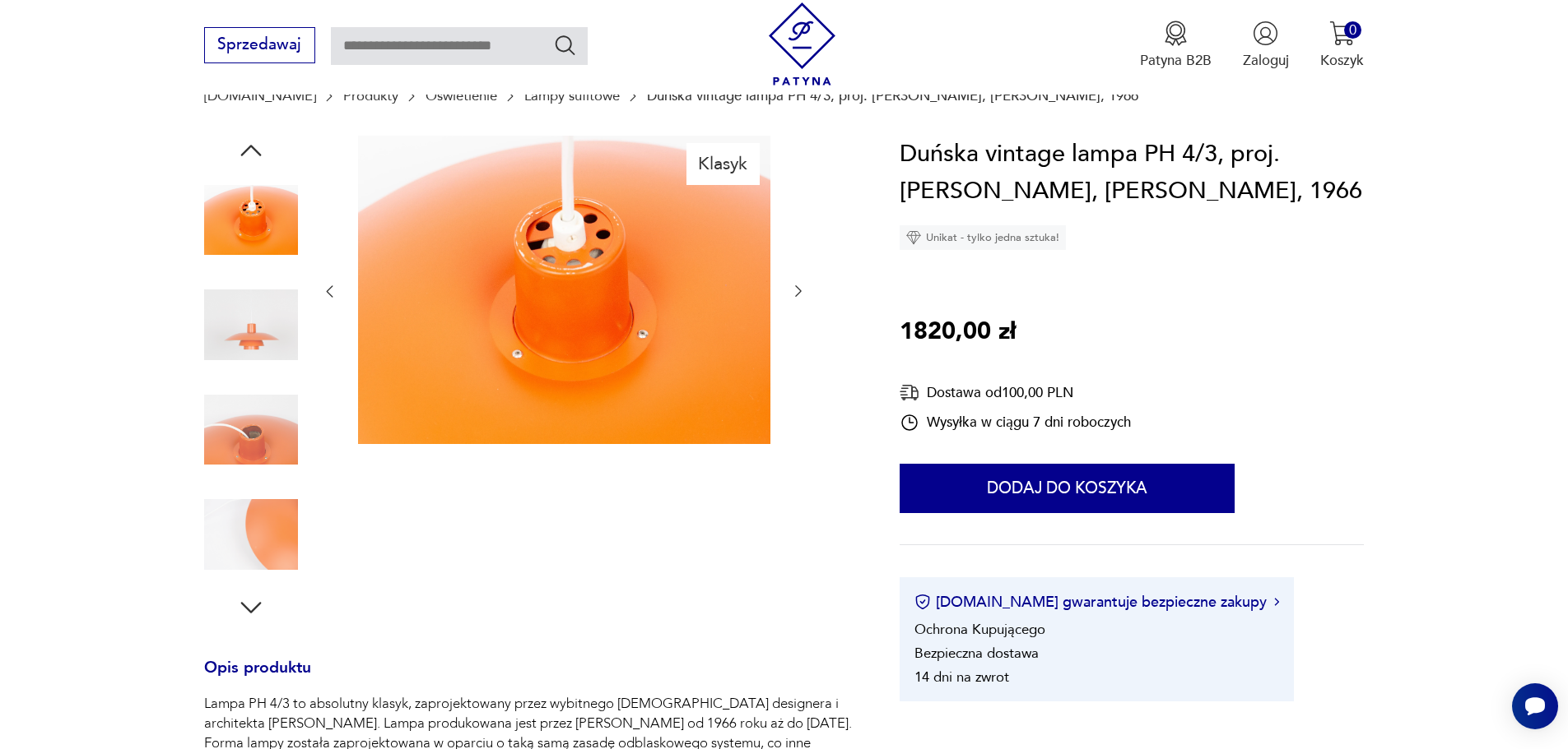
click at [797, 292] on icon "button" at bounding box center [797, 290] width 16 height 16
